Goal: Task Accomplishment & Management: Manage account settings

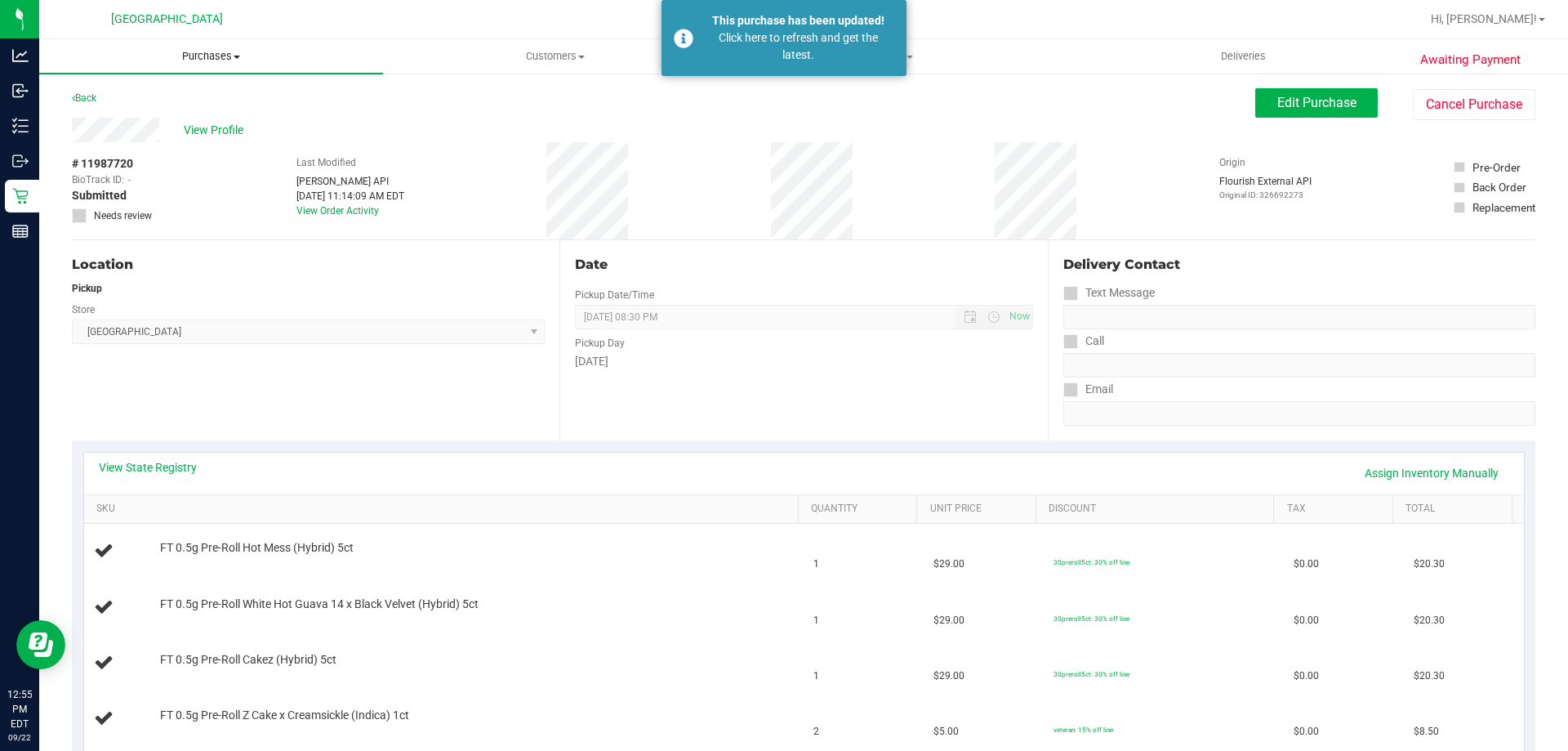
scroll to position [327, 0]
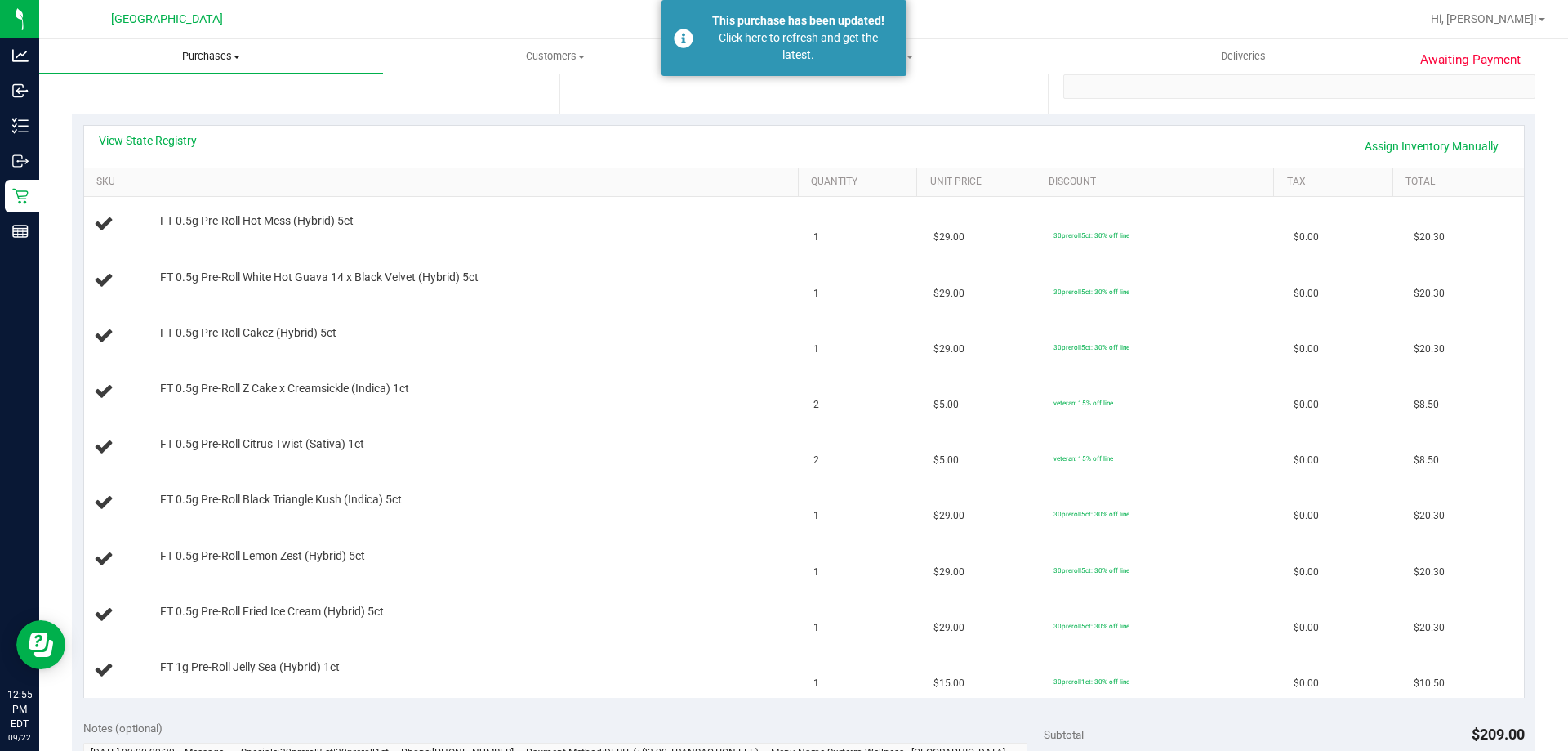
click at [224, 56] on span "Purchases" at bounding box center [211, 56] width 344 height 15
click at [183, 116] on li "Fulfillment" at bounding box center [211, 118] width 344 height 19
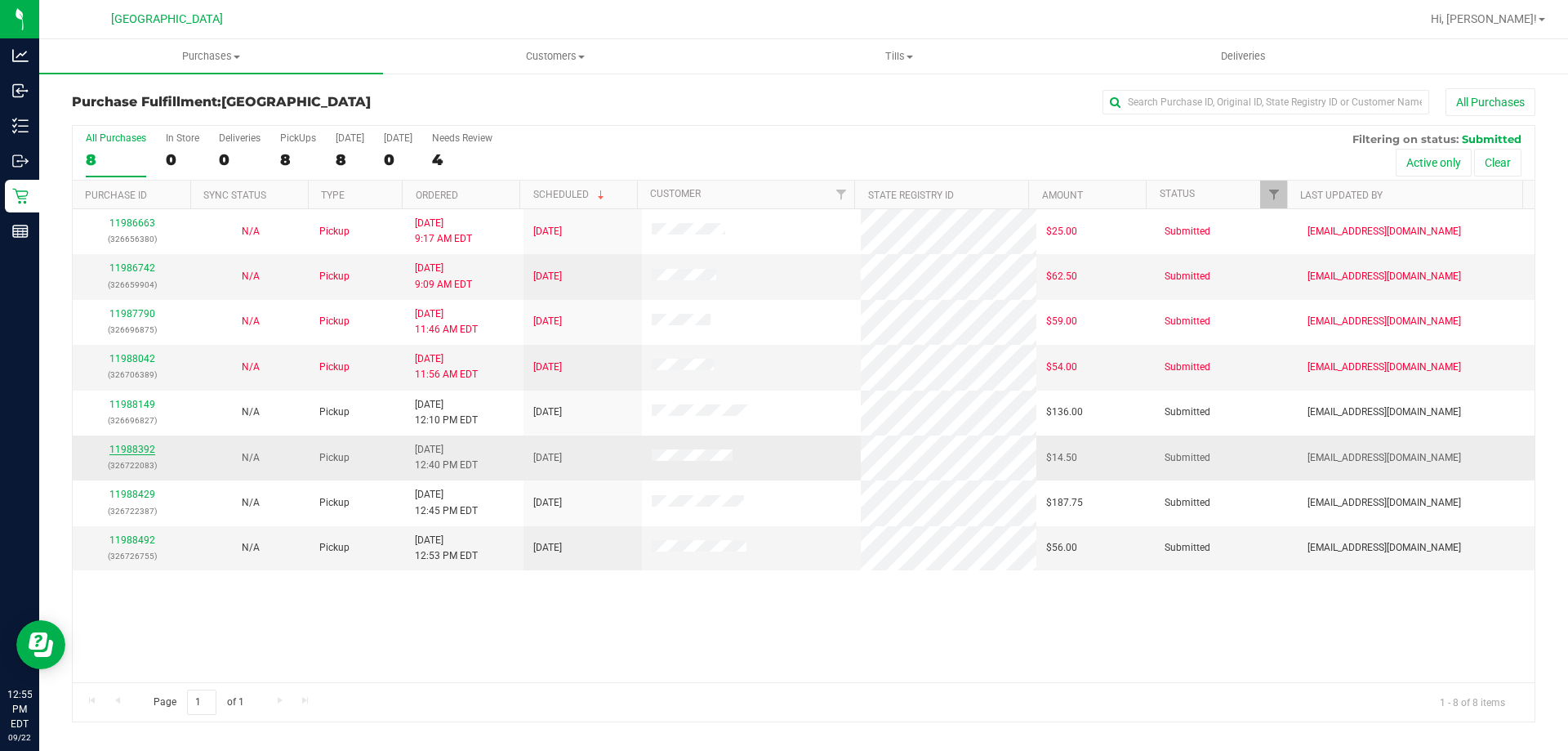
click at [125, 445] on link "11988392" at bounding box center [132, 449] width 46 height 11
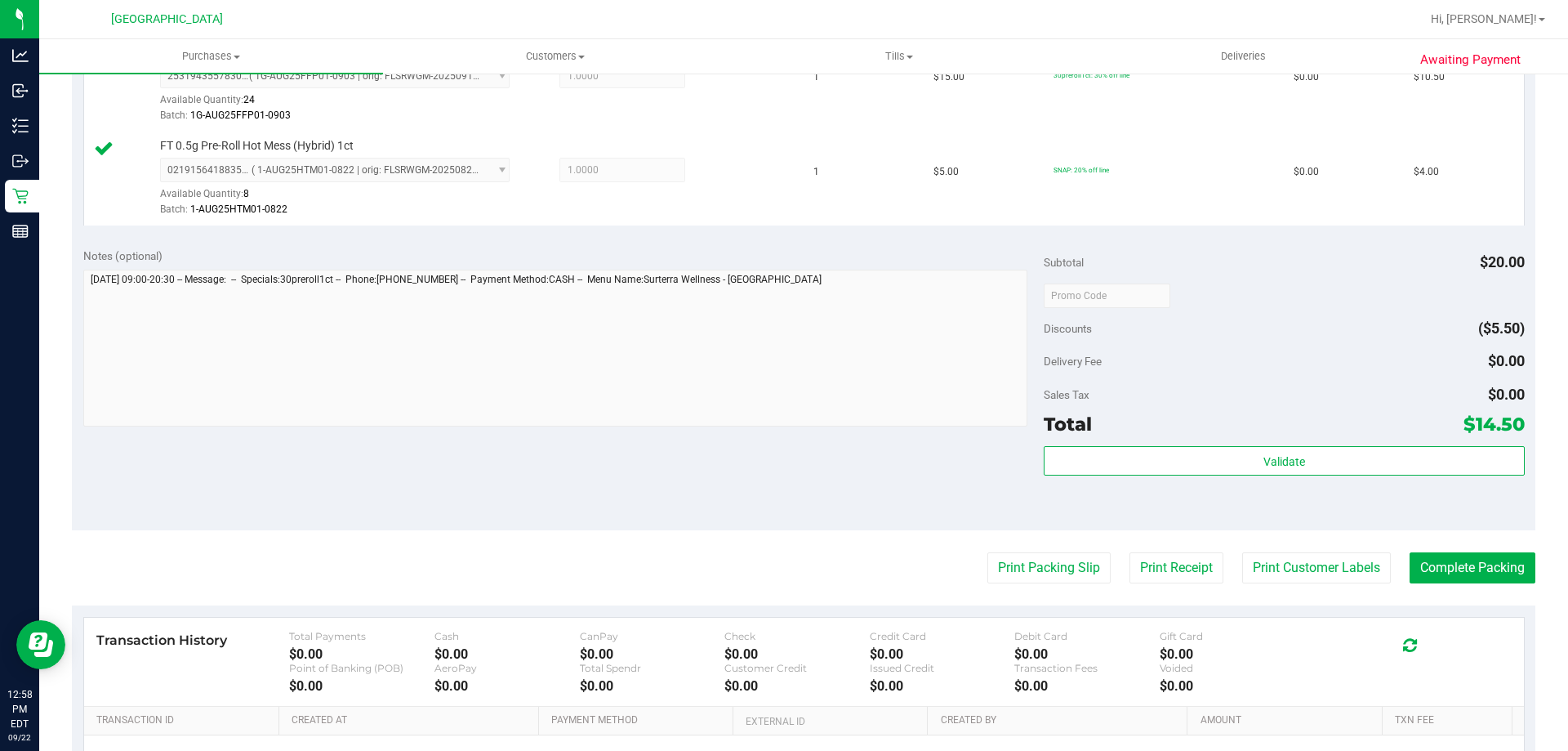
scroll to position [490, 0]
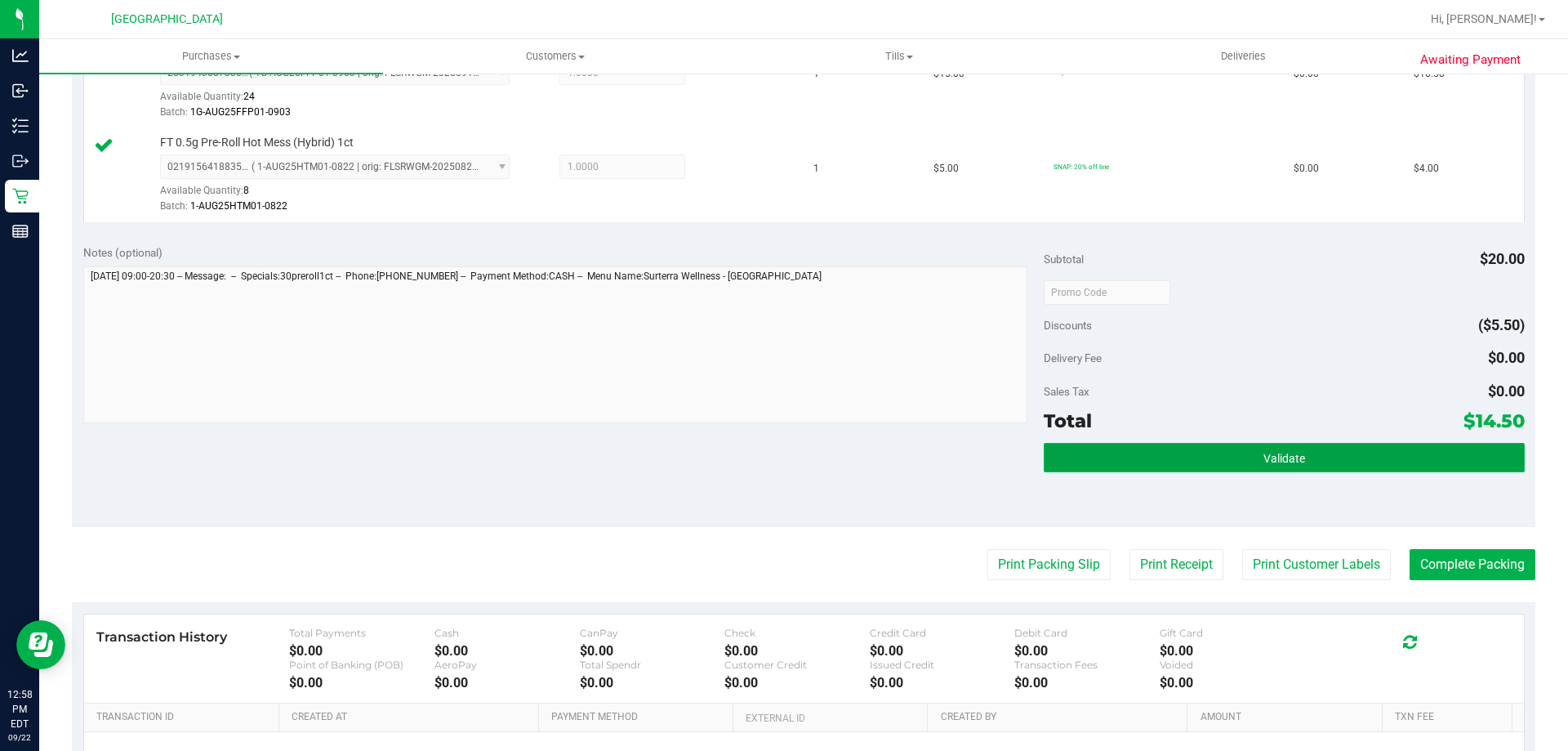
click at [1166, 453] on button "Validate" at bounding box center [1283, 457] width 480 height 29
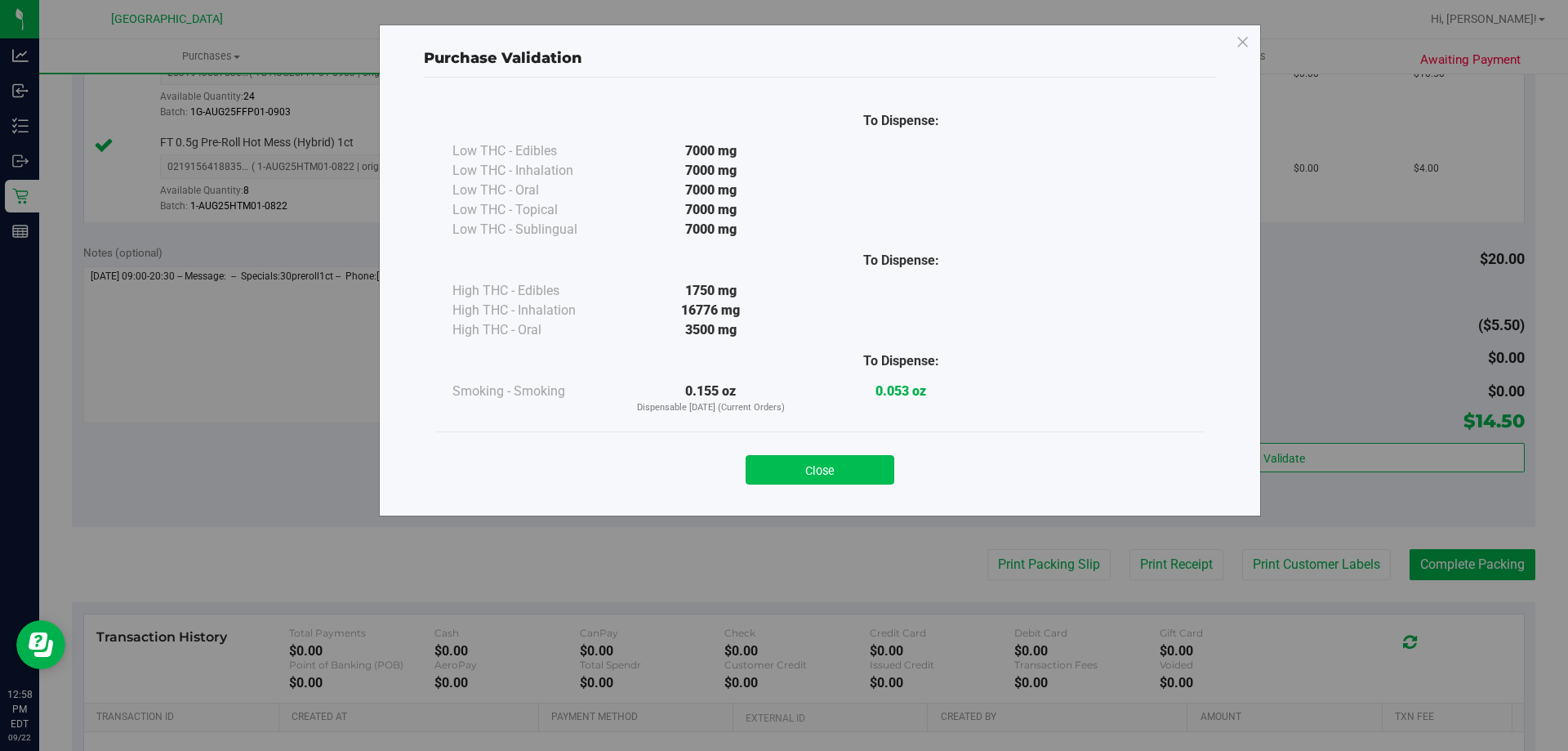
click at [839, 460] on button "Close" at bounding box center [819, 469] width 149 height 29
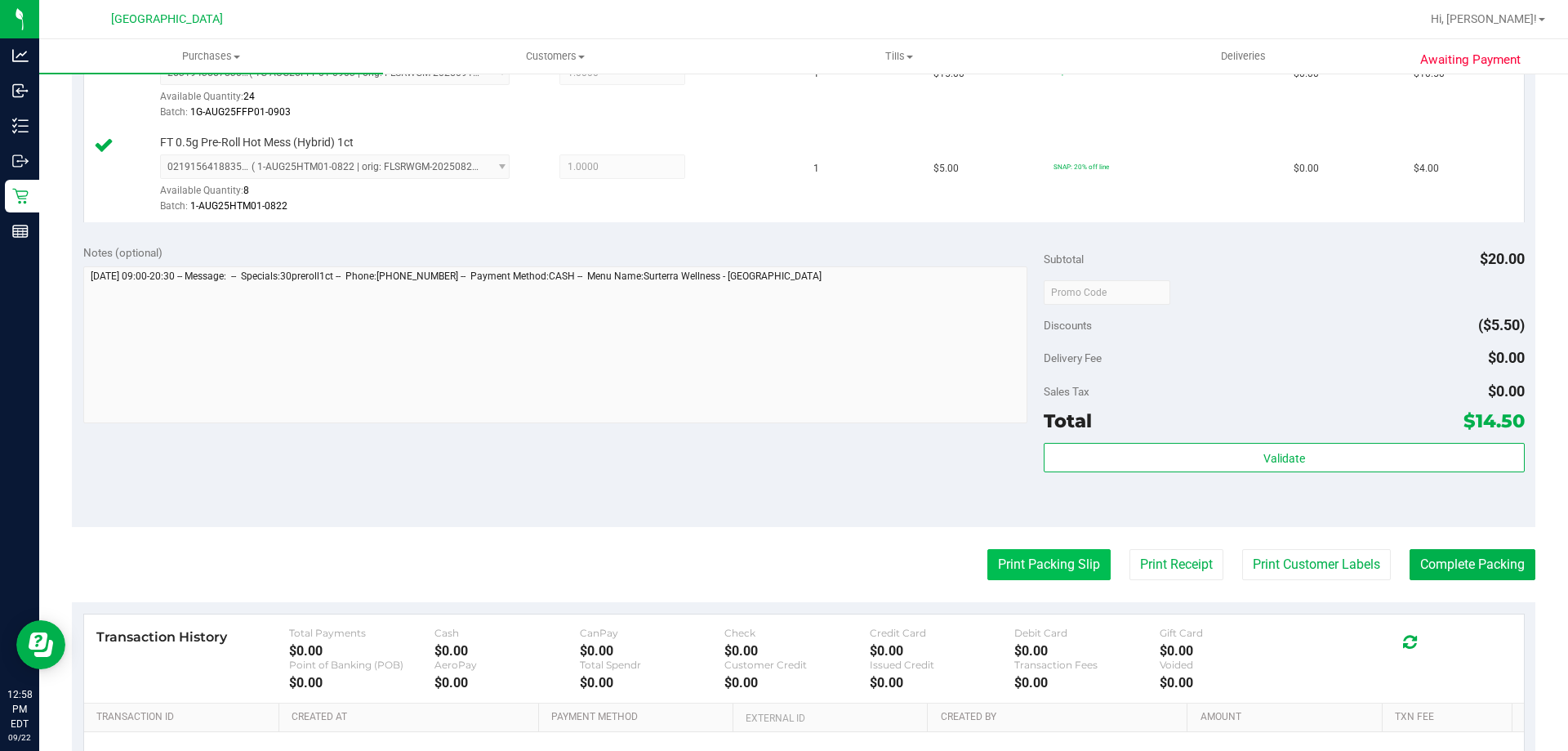
click at [1047, 557] on button "Print Packing Slip" at bounding box center [1049, 564] width 123 height 31
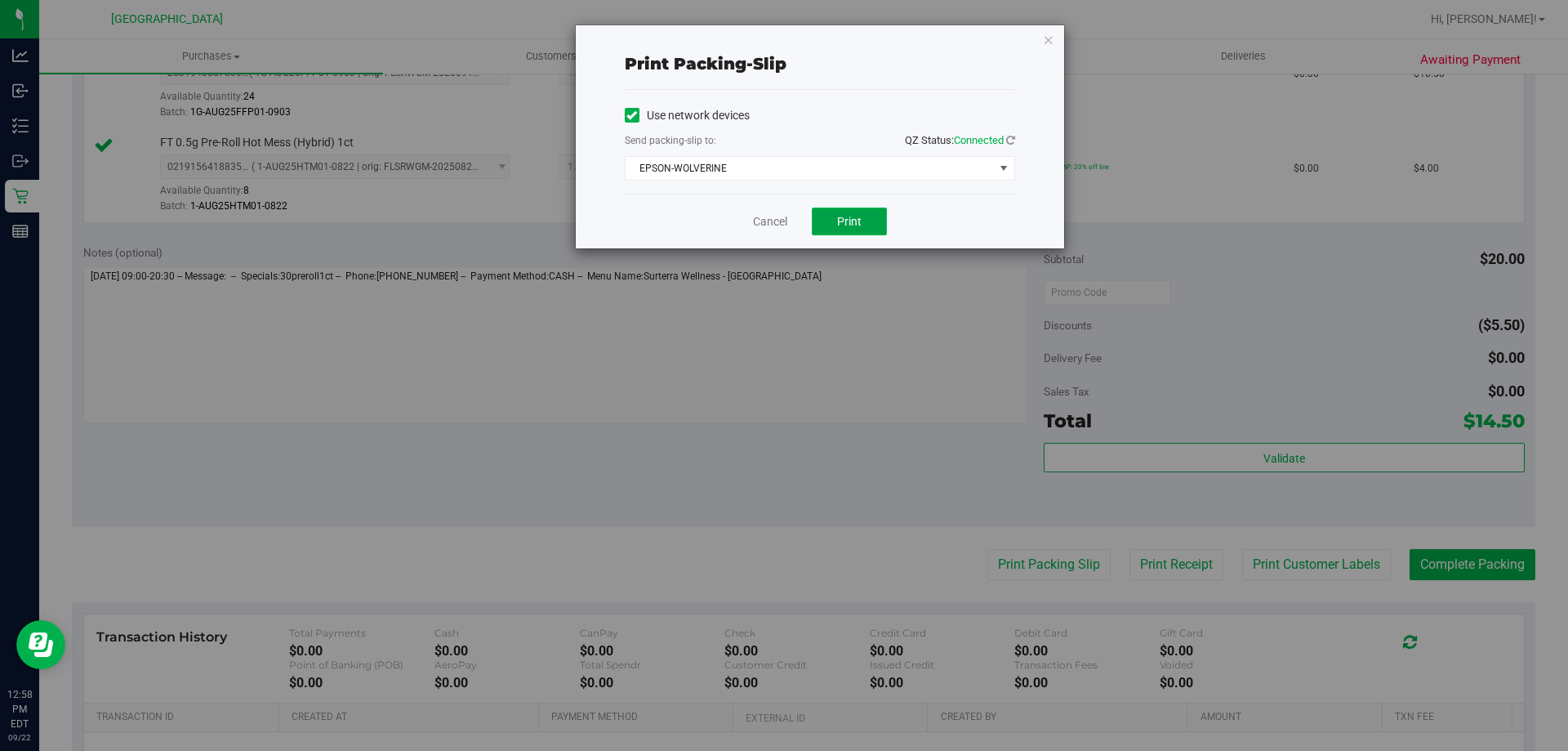
click at [846, 219] on span "Print" at bounding box center [849, 221] width 25 height 13
click at [773, 227] on link "Cancel" at bounding box center [770, 221] width 34 height 17
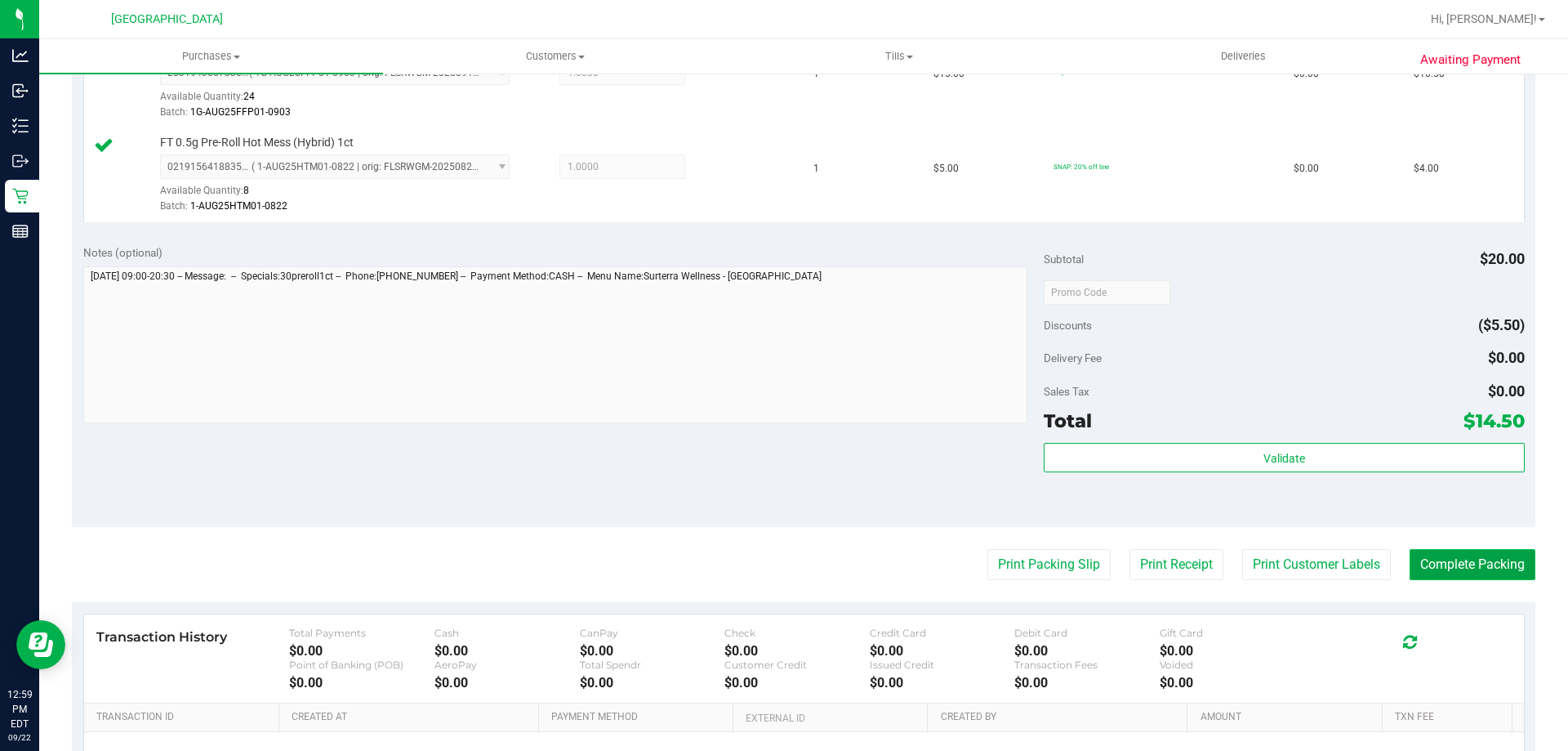
click at [1418, 561] on button "Complete Packing" at bounding box center [1472, 564] width 126 height 31
